Goal: Information Seeking & Learning: Find specific fact

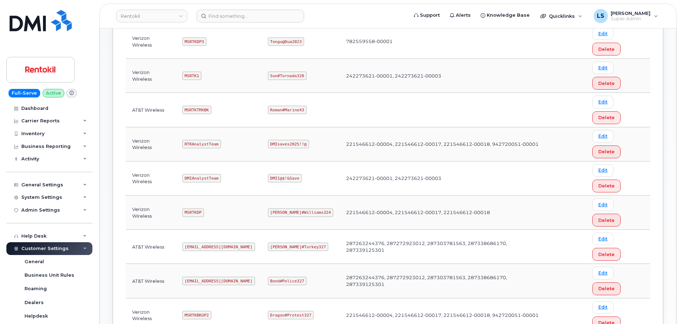
scroll to position [213, 0]
copy code "Pinkmailbox472##"
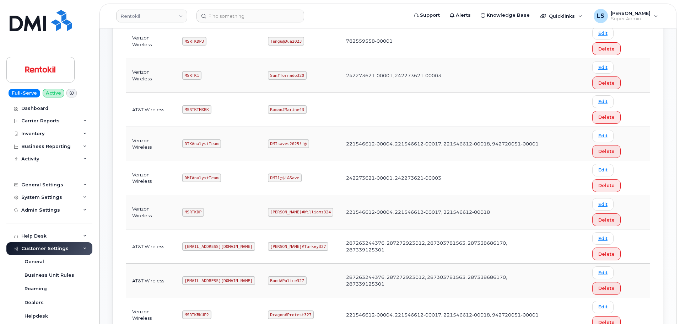
copy code "Pinkmailbox472##"
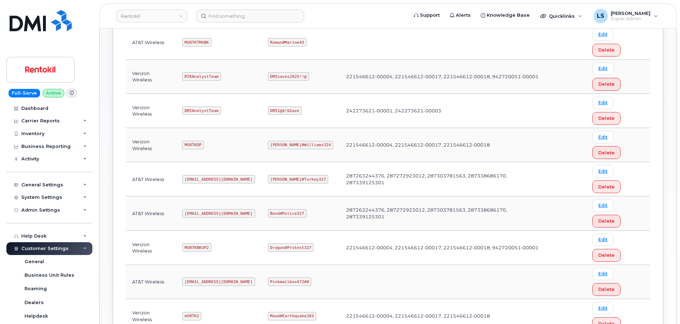
scroll to position [295, 0]
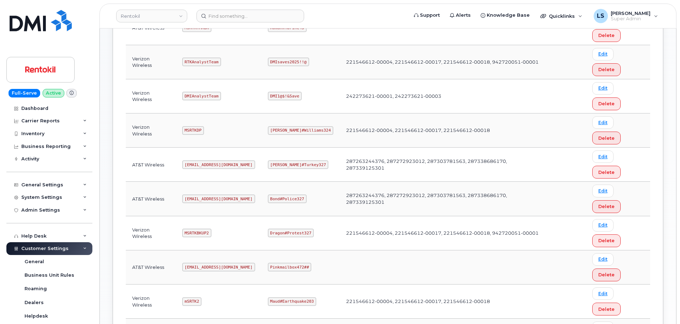
copy code "Butte#Tariffs43"
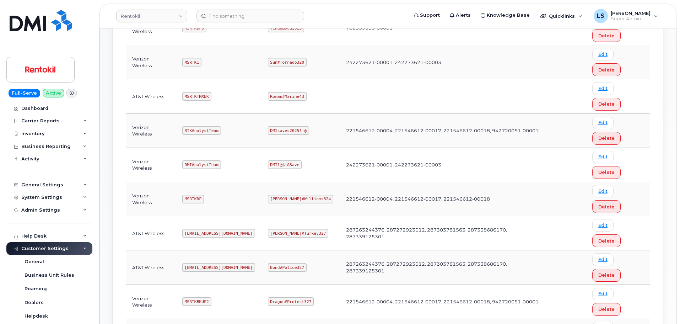
scroll to position [224, 0]
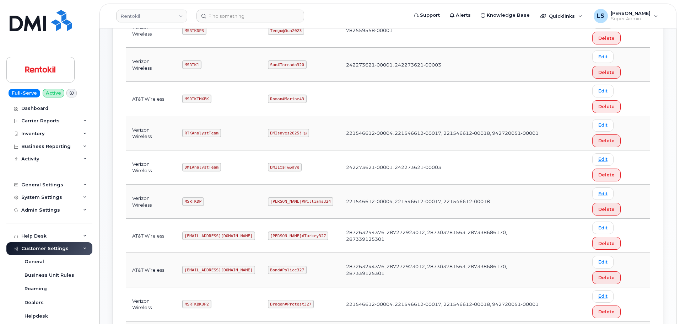
copy code "Pinkmailbox472##"
